Goal: Check status: Check status

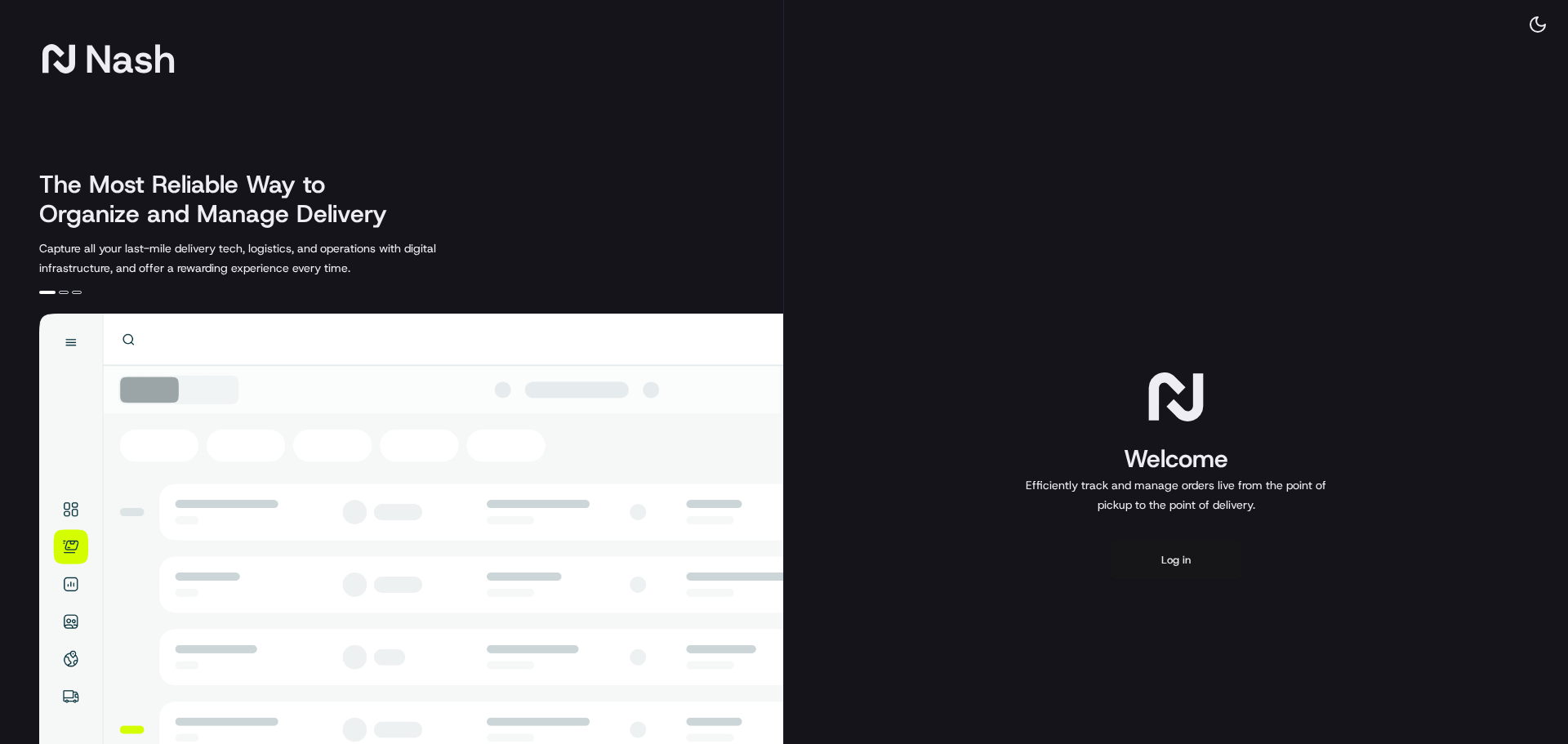
click at [1180, 561] on button "Log in" at bounding box center [1176, 560] width 131 height 39
